Goal: Information Seeking & Learning: Learn about a topic

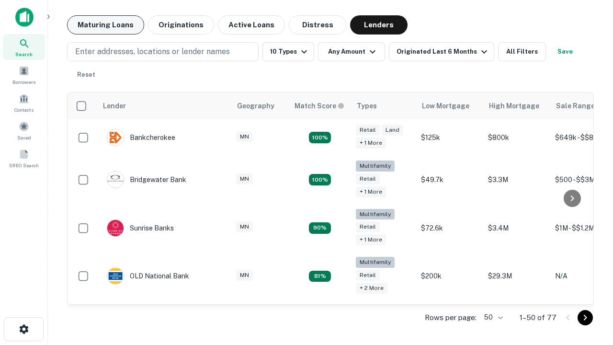
click at [105, 25] on button "Maturing Loans" at bounding box center [105, 24] width 77 height 19
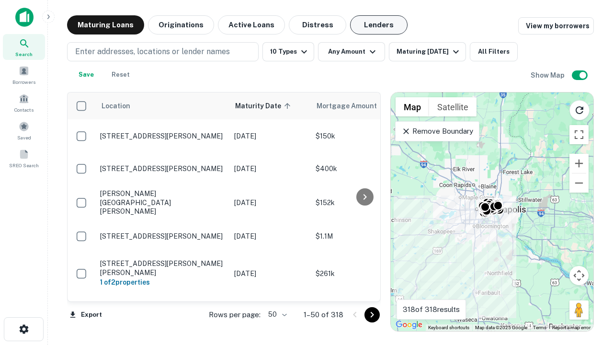
click at [379, 25] on button "Lenders" at bounding box center [378, 24] width 57 height 19
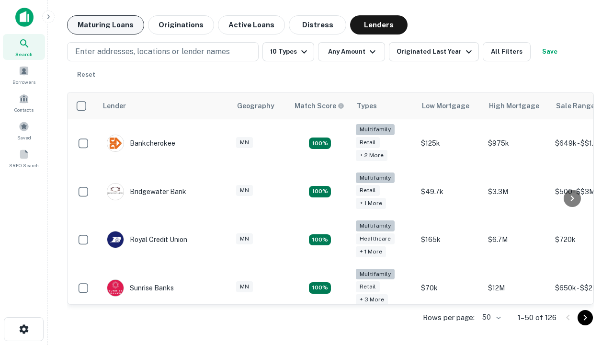
click at [105, 25] on button "Maturing Loans" at bounding box center [105, 24] width 77 height 19
